Goal: Task Accomplishment & Management: Manage account settings

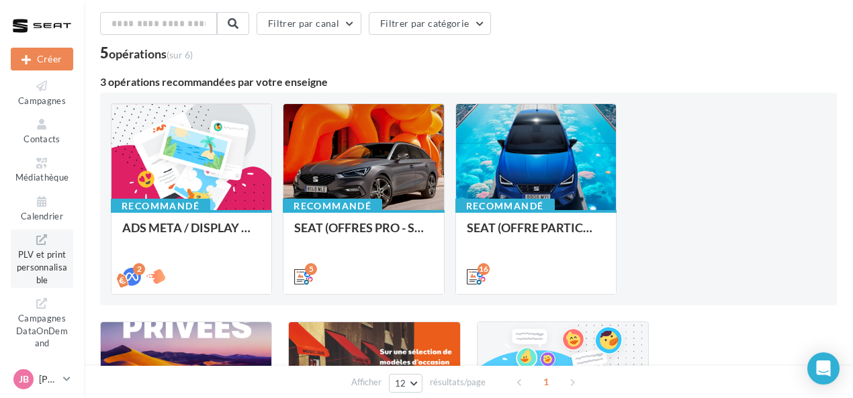
scroll to position [67, 0]
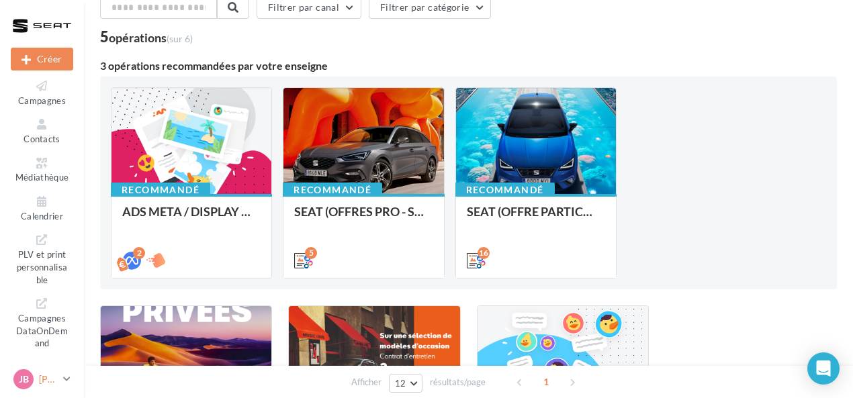
click at [46, 374] on p "[PERSON_NAME]" at bounding box center [48, 379] width 19 height 13
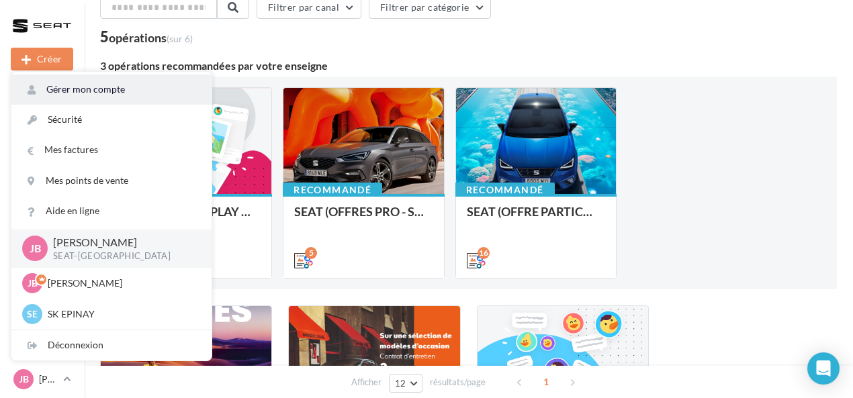
click at [111, 95] on link "Gérer mon compte" at bounding box center [111, 90] width 200 height 30
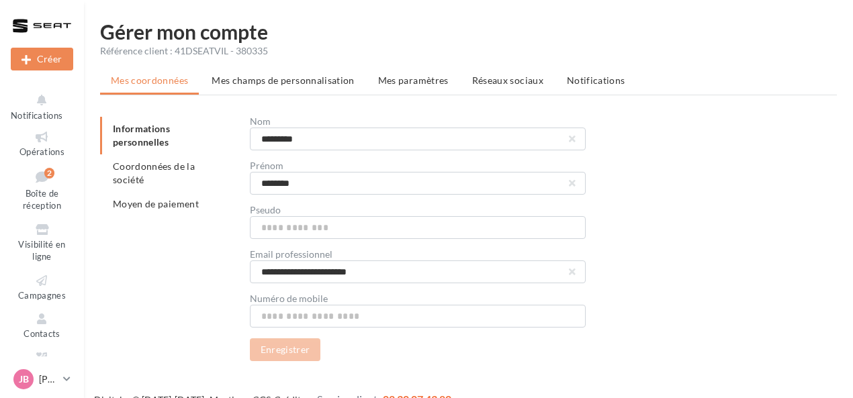
click at [296, 91] on li "Mes champs de personnalisation" at bounding box center [283, 81] width 165 height 24
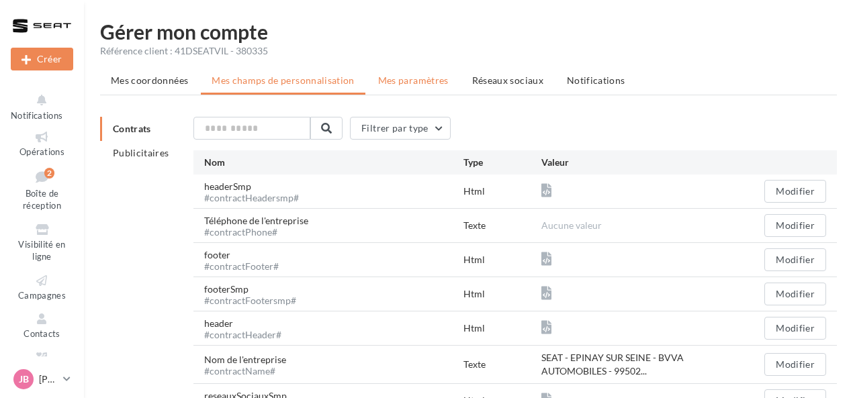
click at [386, 83] on span "Mes paramètres" at bounding box center [413, 80] width 71 height 11
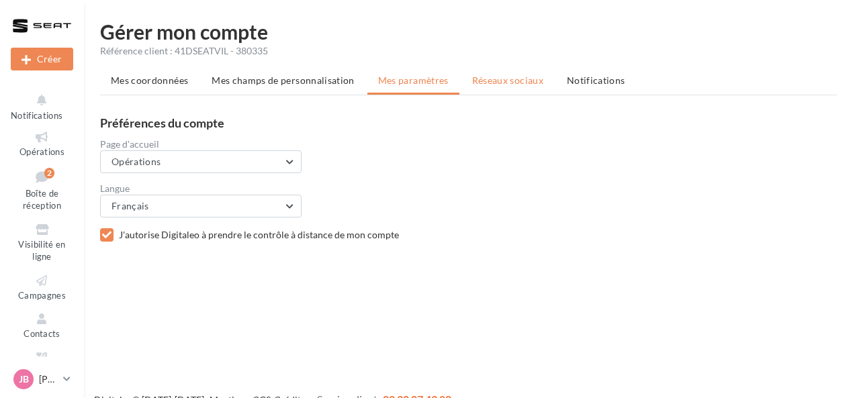
click at [492, 84] on span "Réseaux sociaux" at bounding box center [507, 80] width 71 height 11
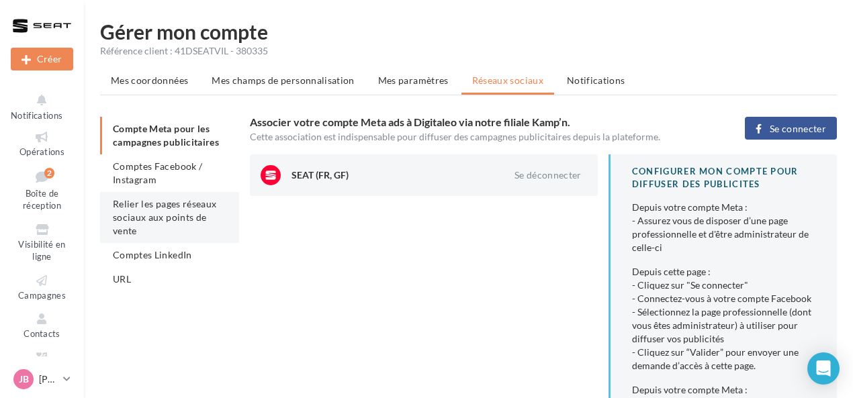
click at [211, 215] on li "Relier les pages réseaux sociaux aux points de vente" at bounding box center [169, 217] width 139 height 51
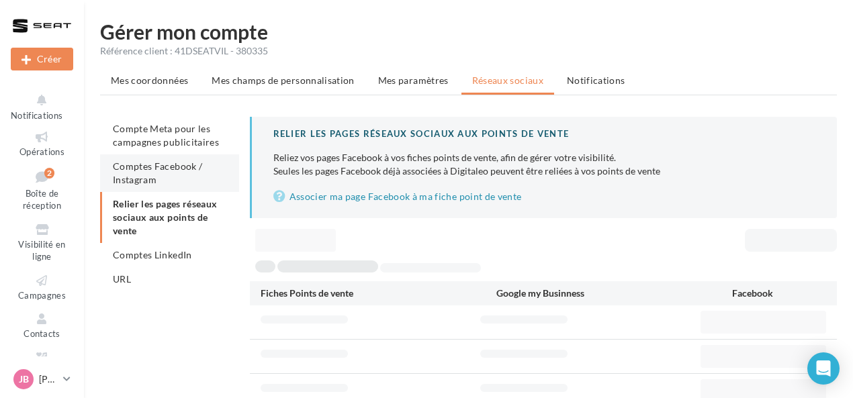
click at [190, 175] on li "Comptes Facebook / Instagram" at bounding box center [169, 173] width 139 height 38
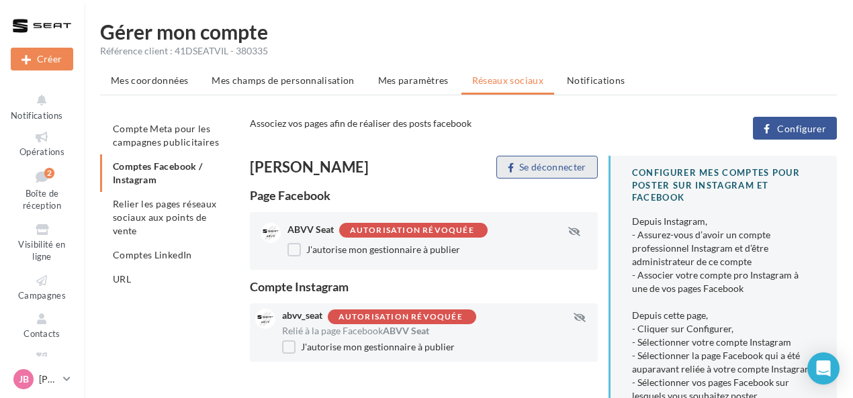
click at [560, 167] on button "Se déconnecter" at bounding box center [546, 167] width 101 height 23
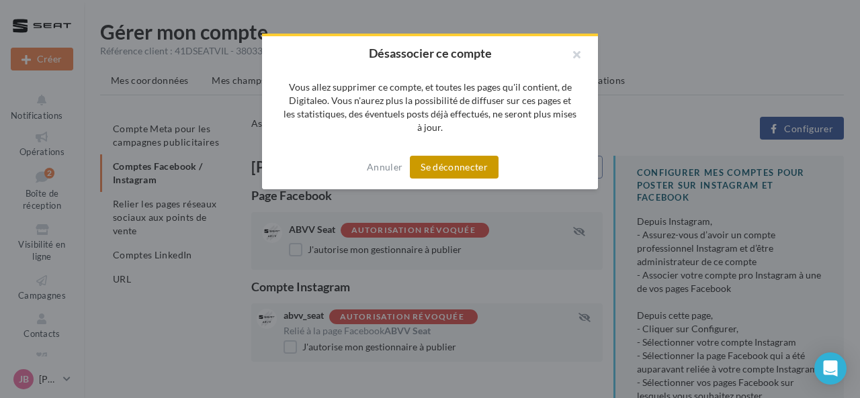
click at [476, 167] on button "Se déconnecter" at bounding box center [454, 167] width 89 height 23
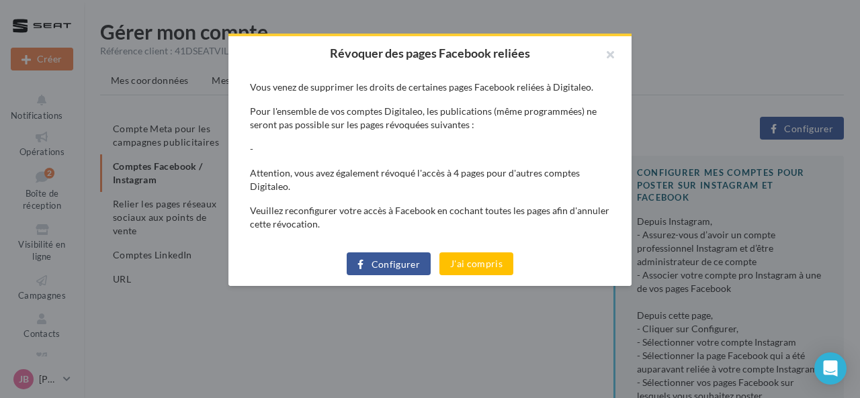
click at [402, 261] on span "Configurer" at bounding box center [395, 264] width 49 height 11
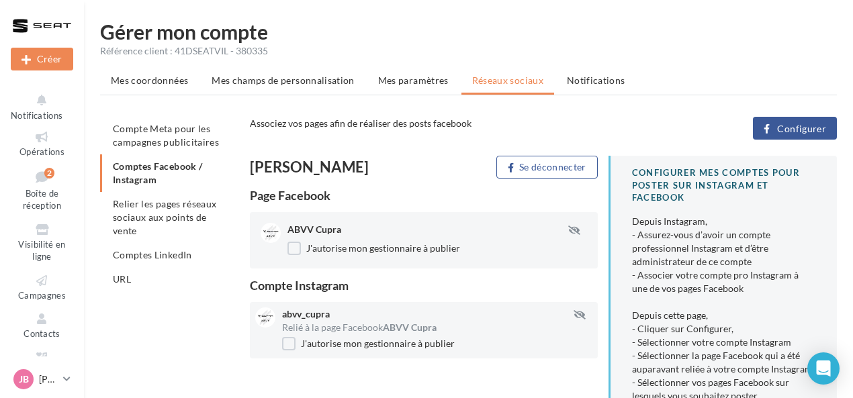
scroll to position [67, 0]
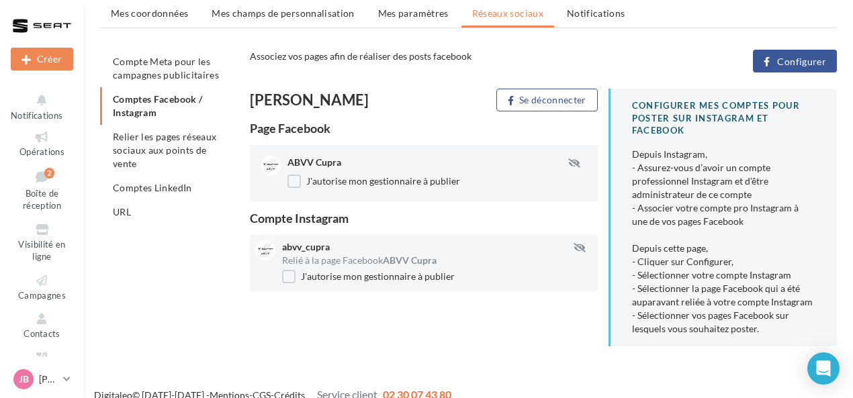
click at [817, 60] on span "Configurer" at bounding box center [801, 61] width 49 height 11
click at [779, 58] on span "Configurer" at bounding box center [801, 61] width 49 height 11
click at [577, 103] on button "Se déconnecter" at bounding box center [546, 100] width 101 height 23
